Goal: Information Seeking & Learning: Check status

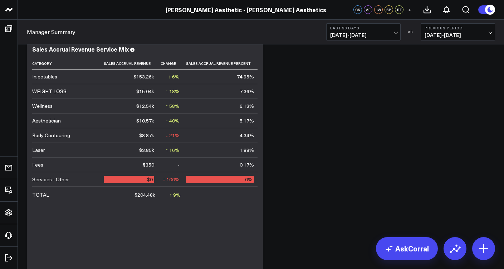
scroll to position [320, 0]
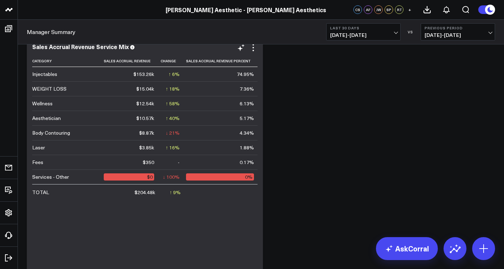
click at [60, 116] on td "Aesthetician" at bounding box center [68, 118] width 72 height 15
click at [65, 120] on td "Aesthetician" at bounding box center [68, 118] width 72 height 15
click at [137, 118] on div "$10.57k" at bounding box center [145, 118] width 18 height 7
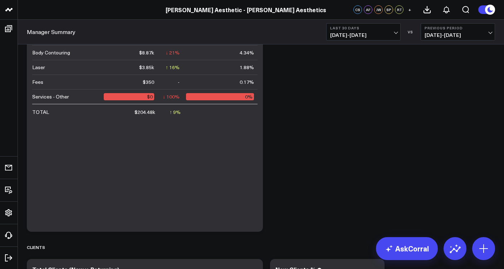
scroll to position [281, 0]
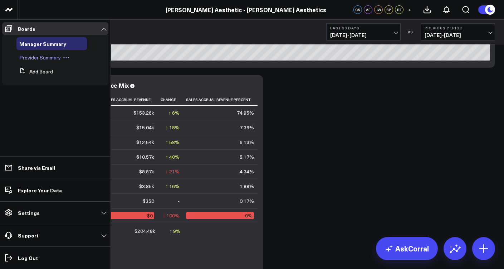
click at [47, 58] on span "Provider Summary" at bounding box center [40, 57] width 42 height 7
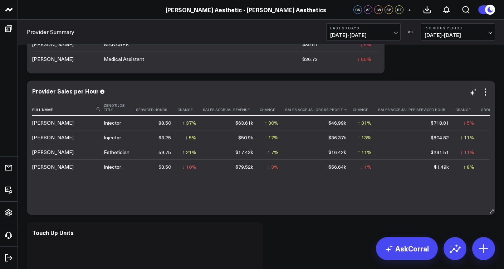
scroll to position [451, 0]
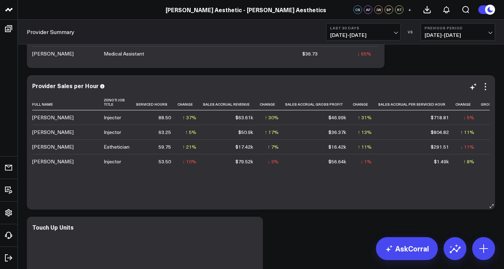
click at [293, 173] on div "Full Name Zenoti Job Title Serviced Hours Change Sales Accrual Revenue Change S…" at bounding box center [261, 148] width 458 height 108
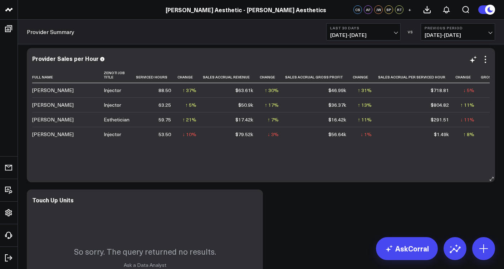
scroll to position [497, 0]
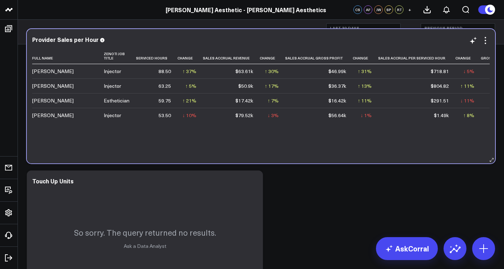
click at [252, 105] on td "$17.42k" at bounding box center [231, 100] width 57 height 15
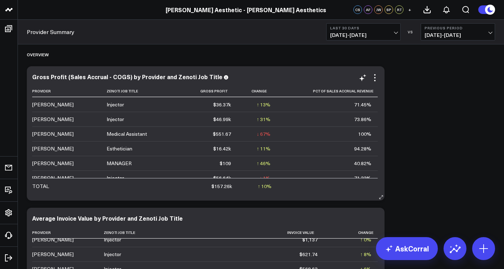
scroll to position [21, 0]
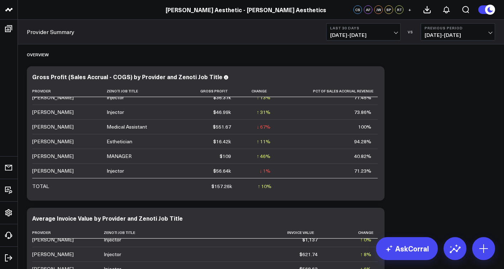
click at [388, 29] on b "Last 30 Days" at bounding box center [363, 28] width 67 height 4
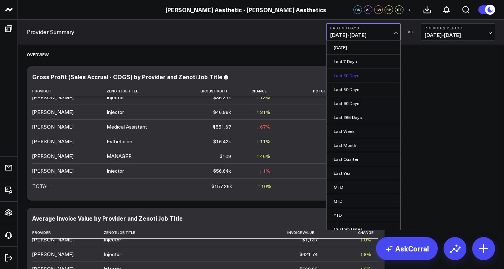
click at [367, 75] on link "Last 30 Days" at bounding box center [364, 75] width 74 height 14
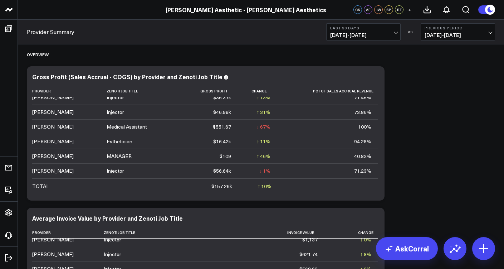
click at [364, 33] on span "07/20/25 - 08/18/25" at bounding box center [363, 35] width 67 height 6
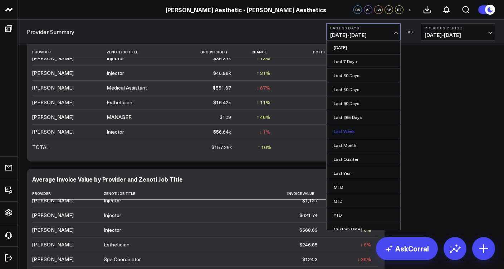
scroll to position [6, 0]
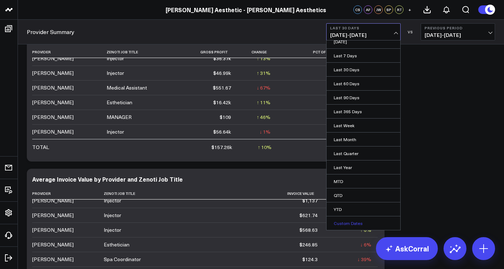
click at [354, 224] on link "Custom Dates" at bounding box center [364, 223] width 74 height 14
select select "7"
select select "2025"
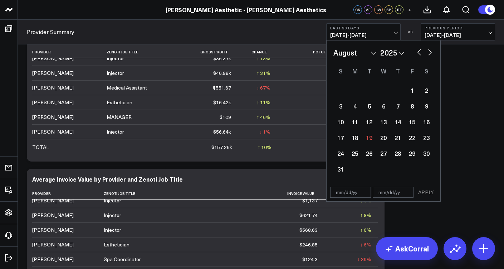
click at [417, 83] on div "1 2 3 4 5 6 7 8 9 10 11 12 13 14 15 16 17 18 19 20 21 22 23 24 25 26 27 28 29 3…" at bounding box center [384, 129] width 100 height 95
click at [416, 87] on div "1" at bounding box center [412, 90] width 14 height 14
type input "[DATE]"
select select "7"
select select "2025"
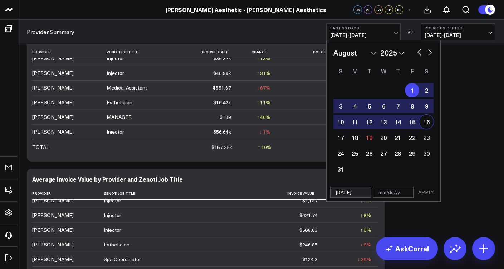
click at [423, 126] on div "16" at bounding box center [427, 122] width 14 height 14
type input "08/16/25"
select select "7"
select select "2025"
click at [428, 195] on button "APPLY" at bounding box center [426, 192] width 21 height 11
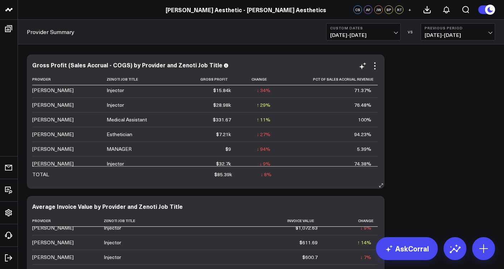
scroll to position [19, 0]
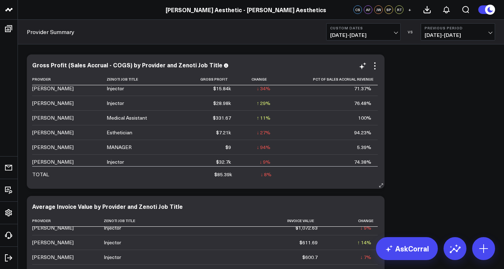
click at [53, 134] on div "[PERSON_NAME]" at bounding box center [53, 132] width 42 height 7
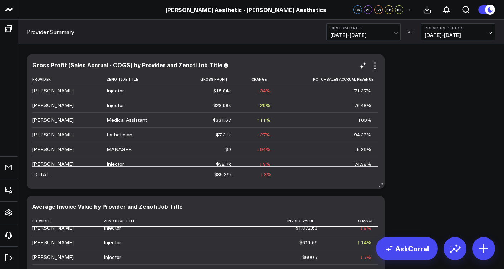
scroll to position [18, 0]
click at [237, 132] on td "$7.21k" at bounding box center [209, 133] width 58 height 15
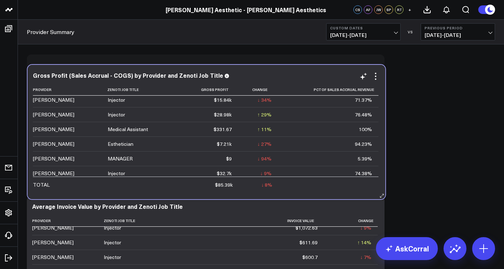
click at [236, 142] on td "$7.21k" at bounding box center [209, 143] width 58 height 15
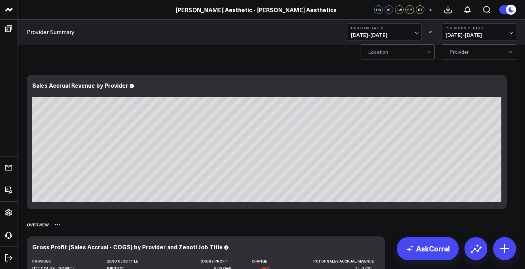
scroll to position [0, 0]
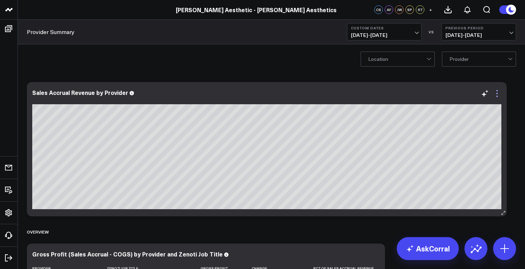
click at [498, 92] on icon at bounding box center [497, 93] width 9 height 9
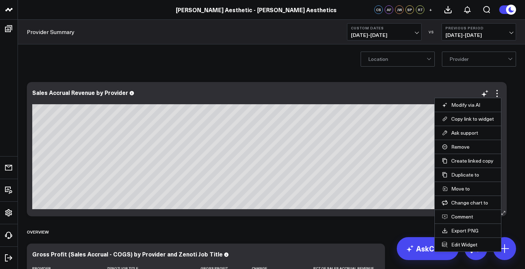
click at [392, 86] on div "Sales Accrual Revenue by Provider" at bounding box center [267, 149] width 480 height 134
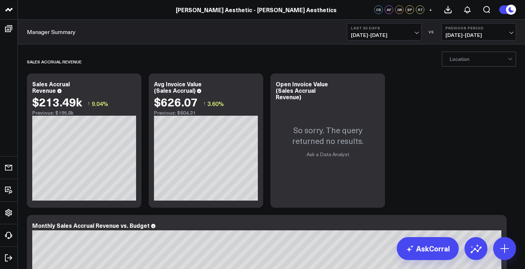
click at [416, 32] on span "07/20/25 - 08/18/25" at bounding box center [384, 35] width 67 height 6
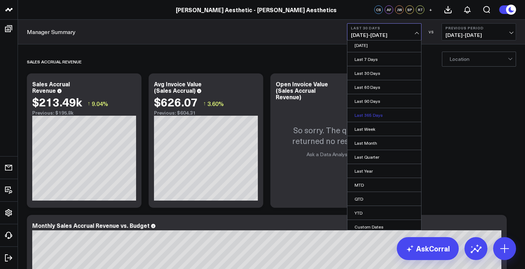
scroll to position [6, 0]
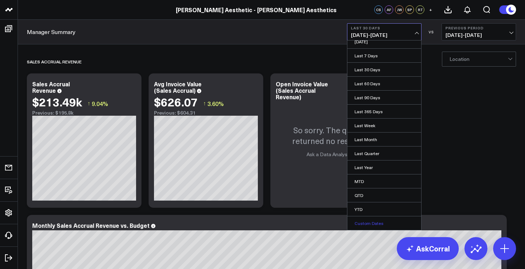
click at [362, 218] on link "Custom Dates" at bounding box center [384, 223] width 74 height 14
select select "7"
select select "2025"
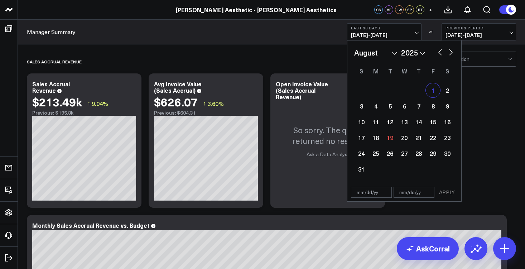
click at [432, 92] on div "1" at bounding box center [433, 90] width 14 height 14
type input "[DATE]"
select select "7"
select select "2025"
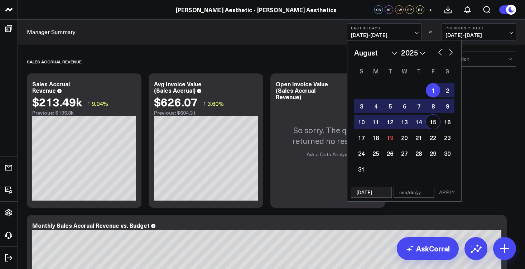
click at [435, 121] on div "15" at bounding box center [433, 122] width 14 height 14
type input "[DATE]"
select select "7"
select select "2025"
click at [440, 196] on button "APPLY" at bounding box center [446, 192] width 21 height 11
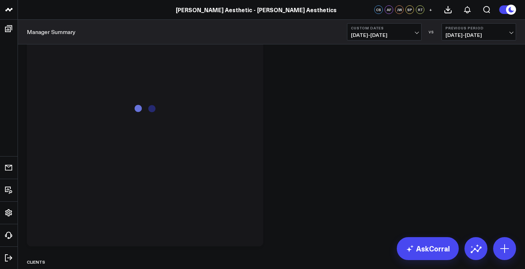
scroll to position [411, 0]
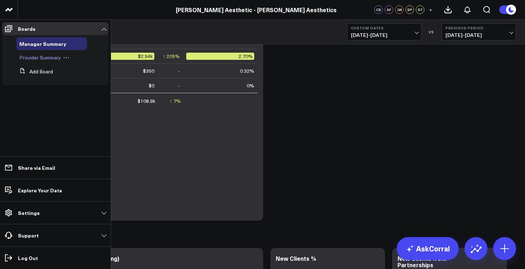
click at [39, 56] on span "Provider Summary" at bounding box center [40, 57] width 42 height 7
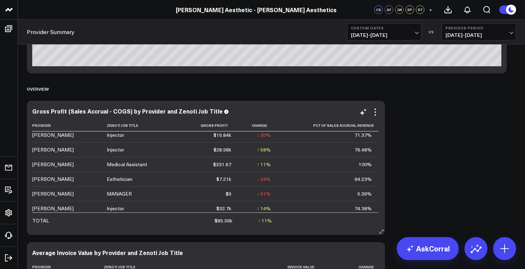
scroll to position [21, 0]
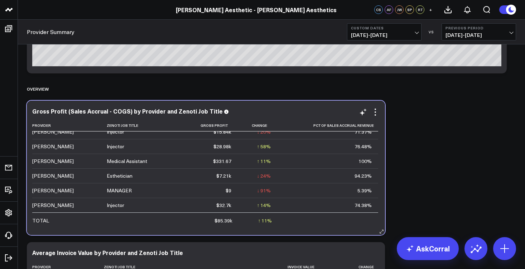
click at [230, 198] on td "$32.7k" at bounding box center [209, 205] width 58 height 15
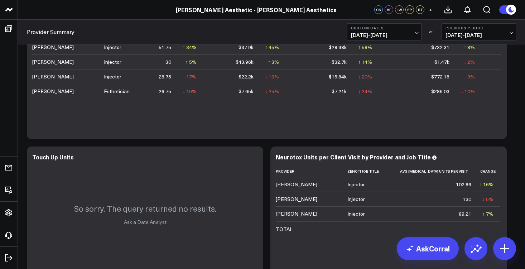
scroll to position [521, 0]
